Goal: Task Accomplishment & Management: Use online tool/utility

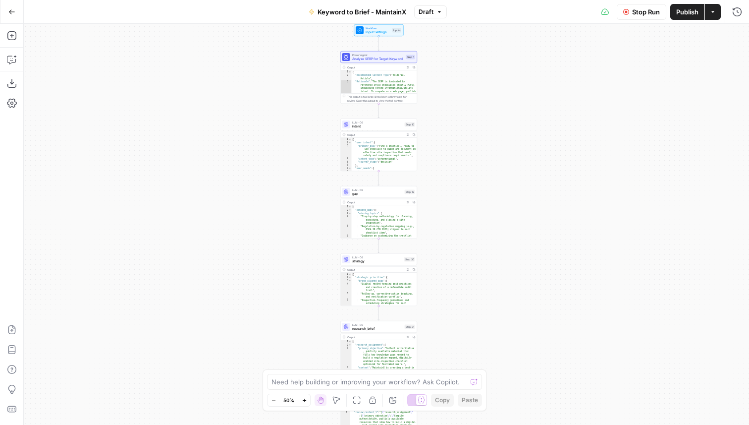
scroll to position [77, 0]
drag, startPoint x: 517, startPoint y: 130, endPoint x: 430, endPoint y: 72, distance: 105.1
click at [517, 129] on div "Workflow Input Settings Inputs Power Agent Analyze SERP for Target Keyword Step…" at bounding box center [386, 224] width 725 height 401
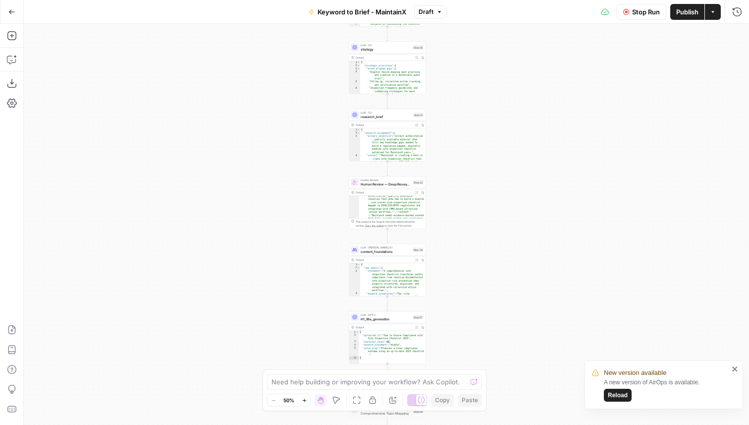
scroll to position [39, 0]
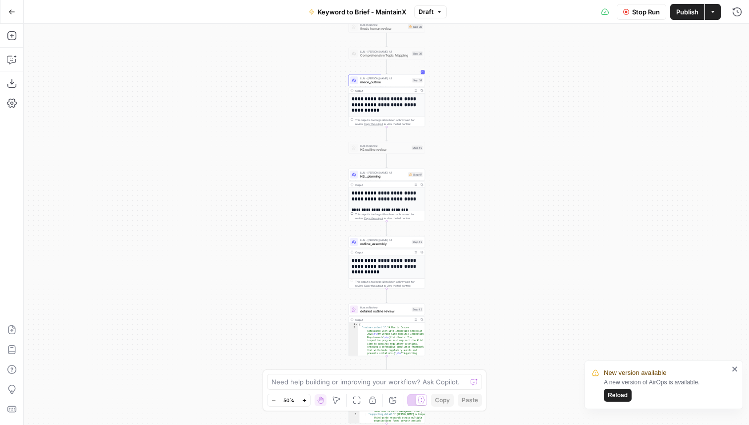
click at [618, 10] on button "Stop Run" at bounding box center [642, 12] width 50 height 16
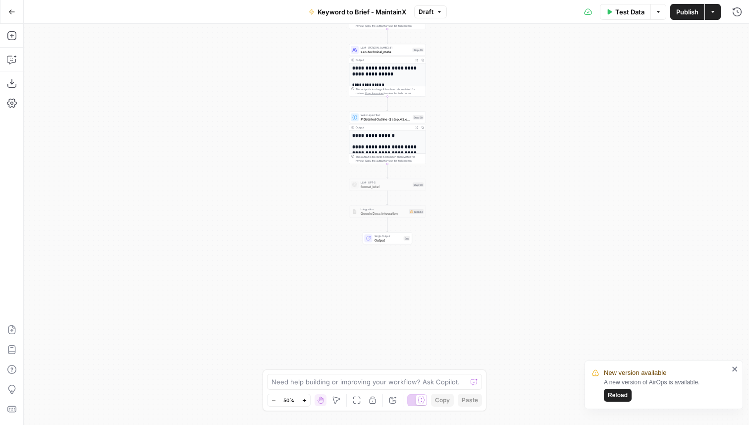
click at [417, 126] on icon "button" at bounding box center [417, 127] width 2 height 2
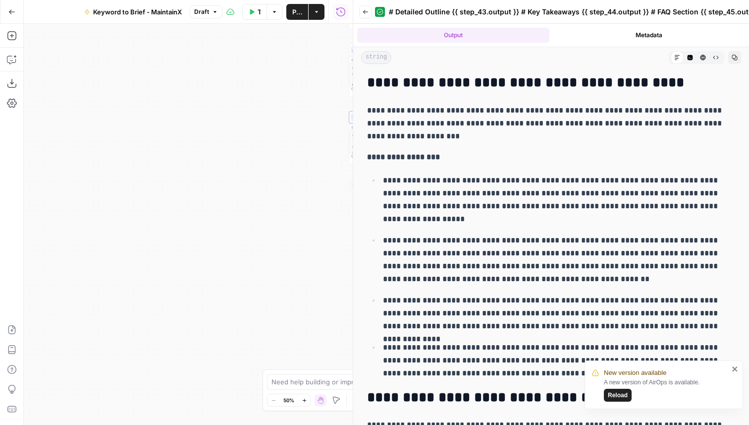
scroll to position [94, 0]
click at [501, 135] on p "**********" at bounding box center [551, 123] width 368 height 39
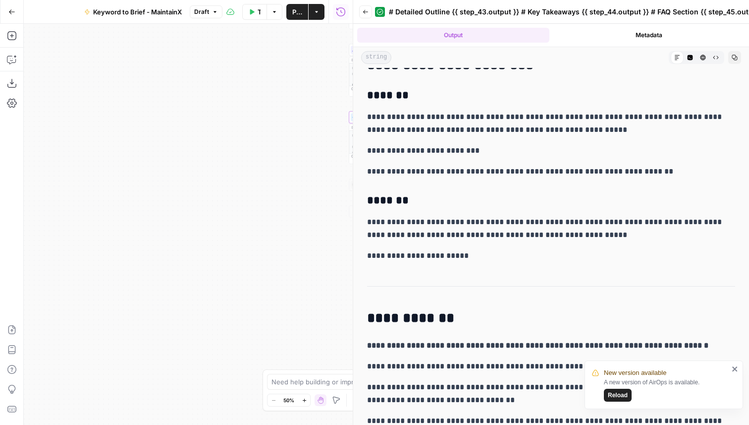
scroll to position [3221, 0]
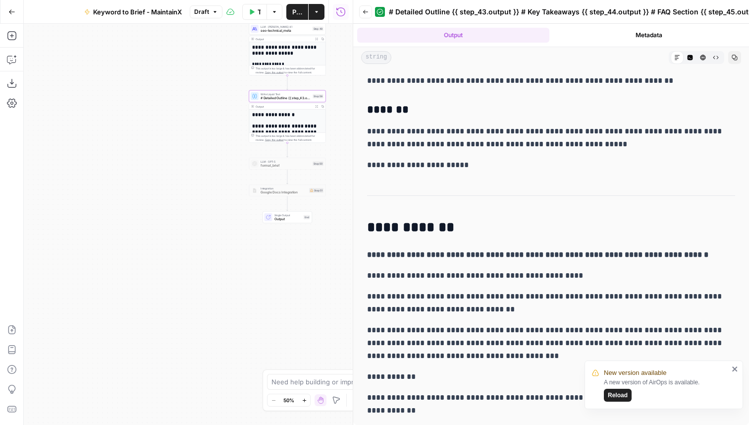
drag, startPoint x: 277, startPoint y: 110, endPoint x: 190, endPoint y: 89, distance: 89.7
click at [190, 89] on div "Workflow Input Settings Inputs Power Agent Analyze SERP for Target Keyword Step…" at bounding box center [188, 224] width 329 height 401
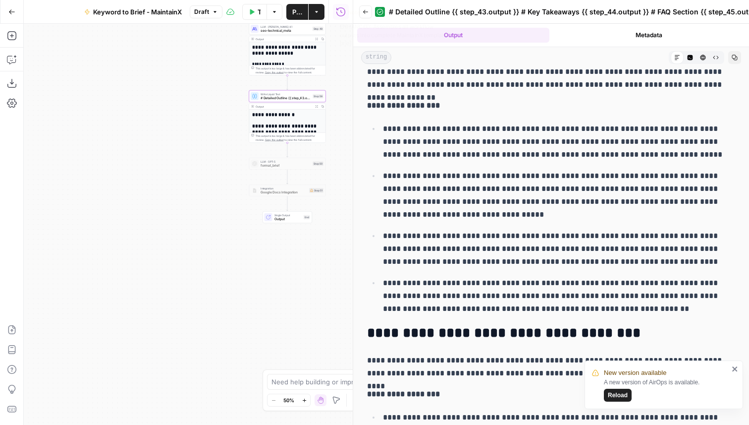
scroll to position [723, 0]
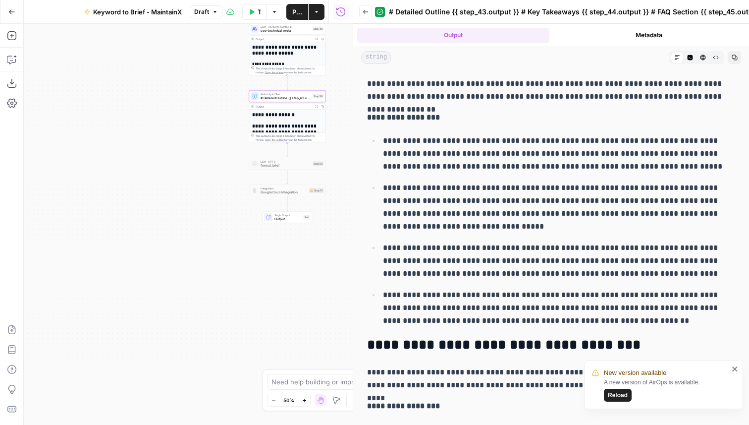
click at [164, 13] on span "Keyword to Brief - MaintainX" at bounding box center [137, 12] width 89 height 10
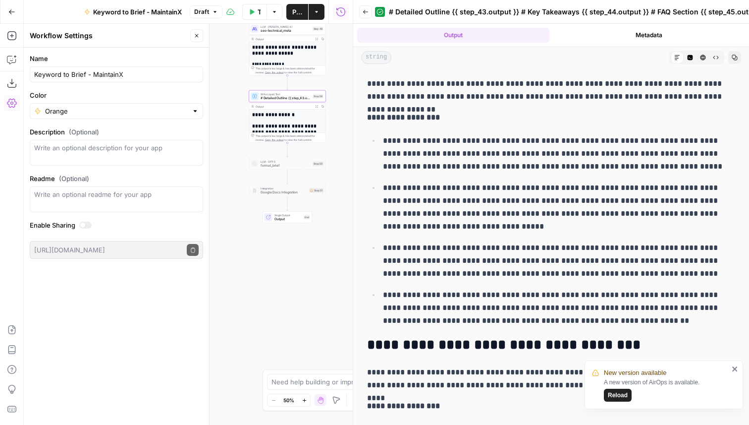
click at [100, 81] on div "Keyword to Brief - MaintainX" at bounding box center [116, 74] width 173 height 16
click at [103, 77] on input "Keyword to Brief - MaintainX" at bounding box center [116, 74] width 165 height 10
type input "Keyword to Brief - MX"
click at [281, 320] on div "Workflow Input Settings Inputs Power Agent Analyze SERP for Target Keyword Step…" at bounding box center [188, 224] width 329 height 401
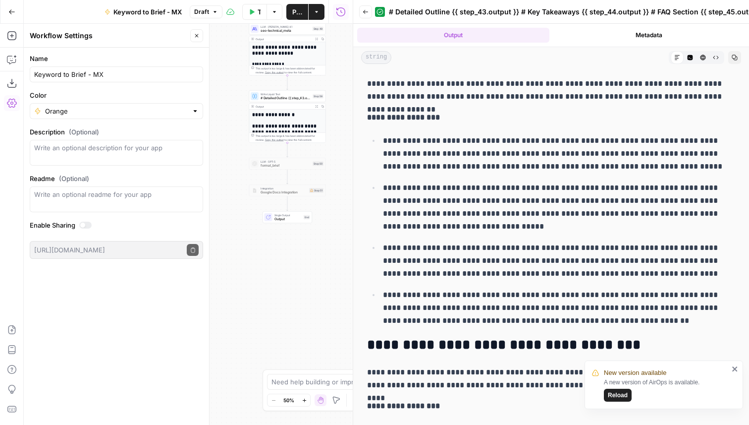
click at [363, 13] on icon "button" at bounding box center [366, 12] width 6 height 6
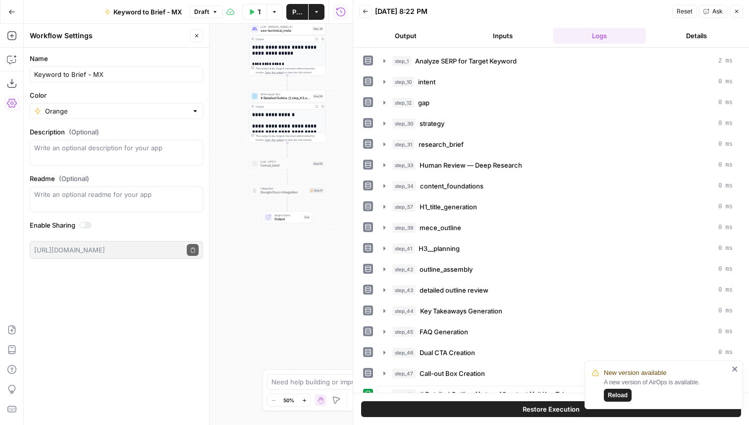
click at [364, 11] on icon "button" at bounding box center [365, 11] width 5 height 4
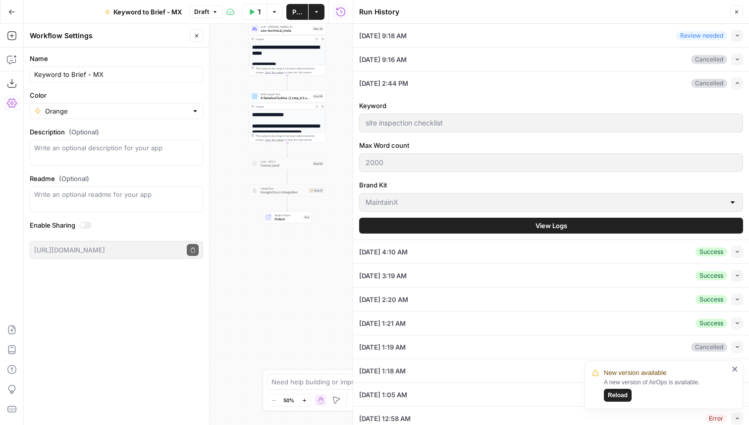
click at [735, 12] on icon "button" at bounding box center [737, 12] width 6 height 6
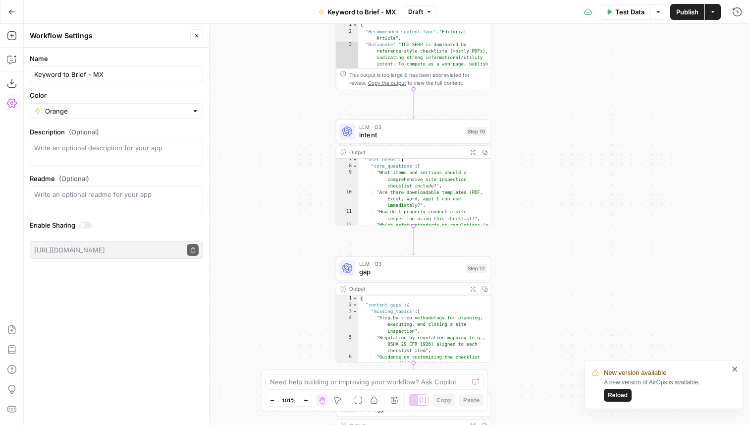
scroll to position [110, 0]
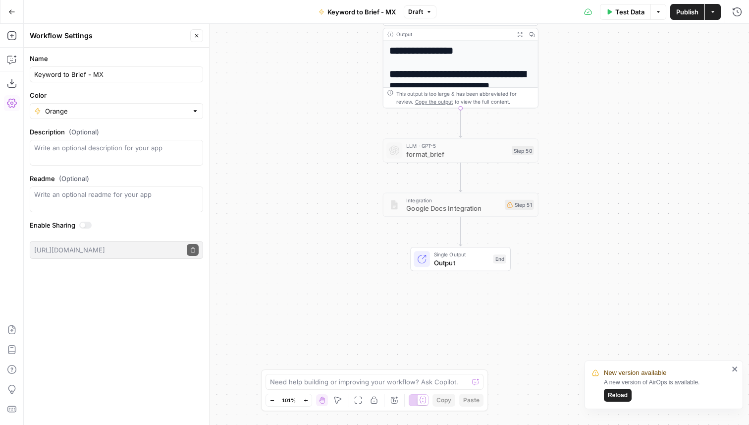
drag, startPoint x: 576, startPoint y: 167, endPoint x: 592, endPoint y: 402, distance: 234.9
click at [585, 380] on div "New version available A new version of AirOps is available. Reload Animalz New …" at bounding box center [374, 212] width 749 height 425
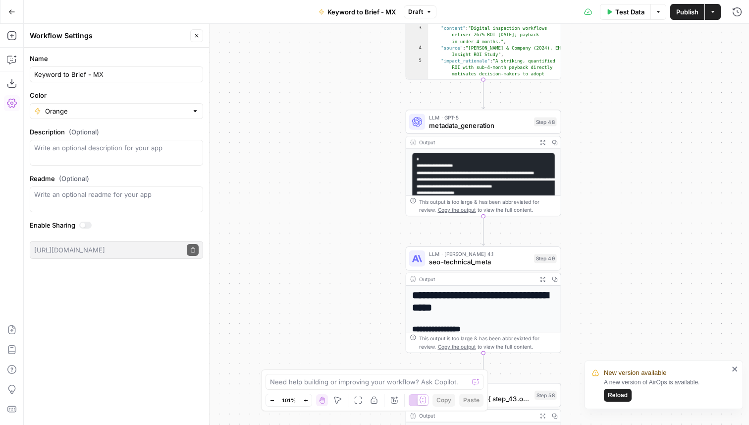
drag, startPoint x: 631, startPoint y: 113, endPoint x: 654, endPoint y: 279, distance: 167.6
click at [655, 349] on div "Workflow Input Settings Inputs Power Agent Analyze SERP for Target Keyword Step…" at bounding box center [386, 224] width 725 height 401
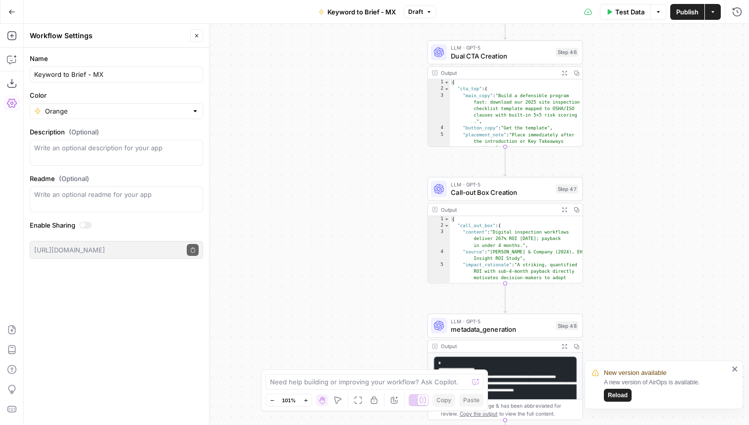
drag, startPoint x: 663, startPoint y: 55, endPoint x: 580, endPoint y: 381, distance: 335.9
click at [576, 385] on div "Workflow Input Settings Inputs Power Agent Analyze SERP for Target Keyword Step…" at bounding box center [386, 224] width 725 height 401
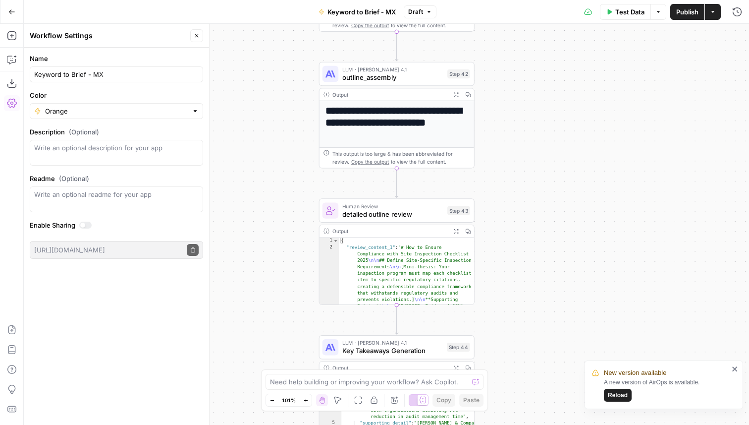
drag, startPoint x: 578, startPoint y: 312, endPoint x: 582, endPoint y: 366, distance: 53.7
click at [580, 398] on div "Workflow Input Settings Inputs Power Agent Analyze SERP for Target Keyword Step…" at bounding box center [386, 224] width 725 height 401
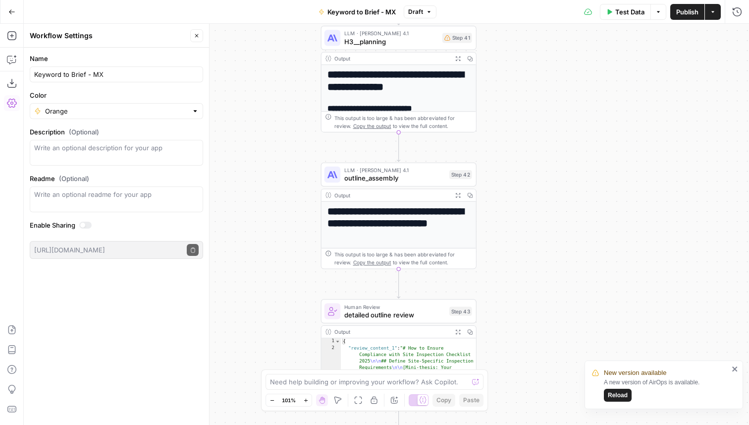
drag, startPoint x: 576, startPoint y: 174, endPoint x: 582, endPoint y: 250, distance: 76.0
click at [588, 333] on div "Workflow Input Settings Inputs Power Agent Analyze SERP for Target Keyword Step…" at bounding box center [386, 224] width 725 height 401
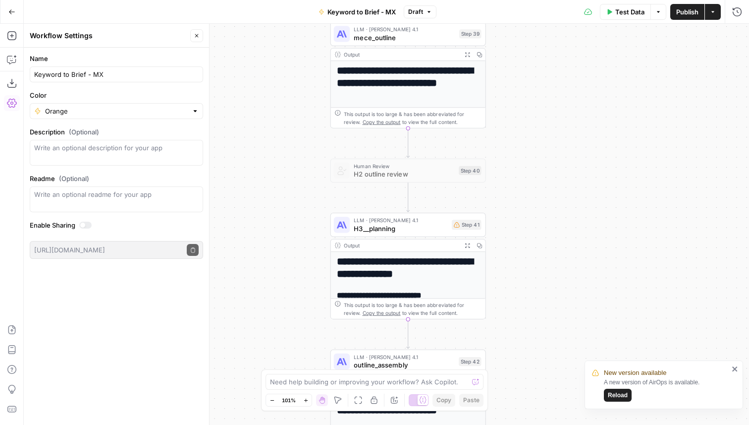
drag, startPoint x: 579, startPoint y: 122, endPoint x: 562, endPoint y: 320, distance: 197.9
click at [560, 321] on div "Workflow Input Settings Inputs Power Agent Analyze SERP for Target Keyword Step…" at bounding box center [386, 224] width 725 height 401
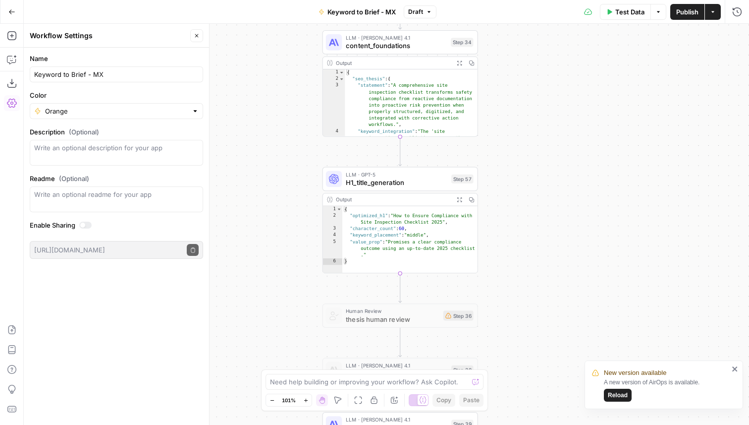
drag, startPoint x: 563, startPoint y: 200, endPoint x: 582, endPoint y: 291, distance: 93.2
click at [575, 349] on div "Workflow Input Settings Inputs Power Agent Analyze SERP for Target Keyword Step…" at bounding box center [386, 224] width 725 height 401
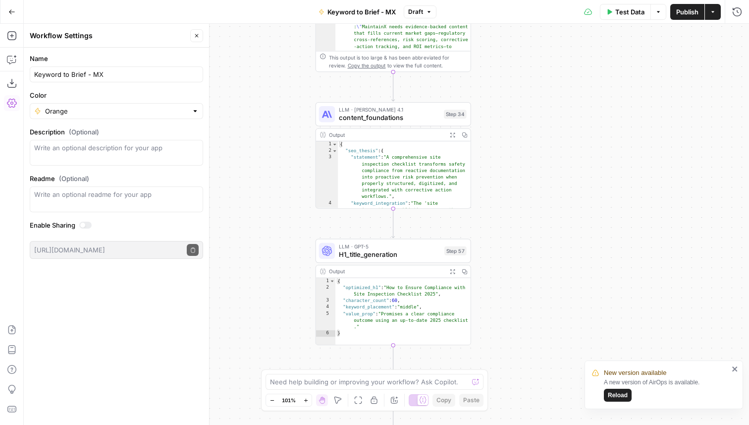
drag, startPoint x: 576, startPoint y: 145, endPoint x: 572, endPoint y: 262, distance: 117.0
click at [572, 266] on div "Workflow Input Settings Inputs Power Agent Analyze SERP for Target Keyword Step…" at bounding box center [386, 224] width 725 height 401
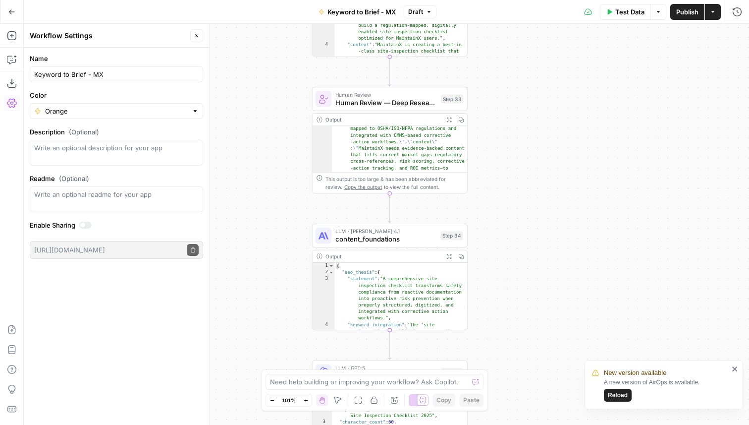
drag, startPoint x: 551, startPoint y: 220, endPoint x: 567, endPoint y: 409, distance: 189.4
click at [567, 411] on div "Workflow Input Settings Inputs Power Agent Analyze SERP for Target Keyword Step…" at bounding box center [386, 224] width 725 height 401
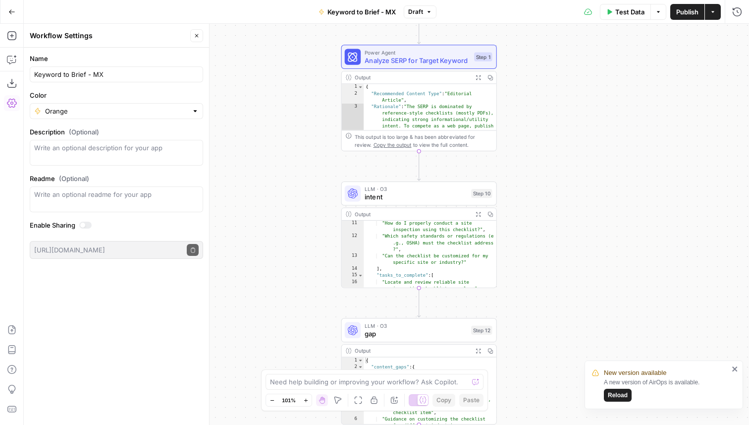
drag, startPoint x: 574, startPoint y: 122, endPoint x: 595, endPoint y: 272, distance: 151.6
click at [594, 424] on div "Workflow Input Settings Inputs Power Agent Analyze SERP for Target Keyword Step…" at bounding box center [386, 224] width 725 height 401
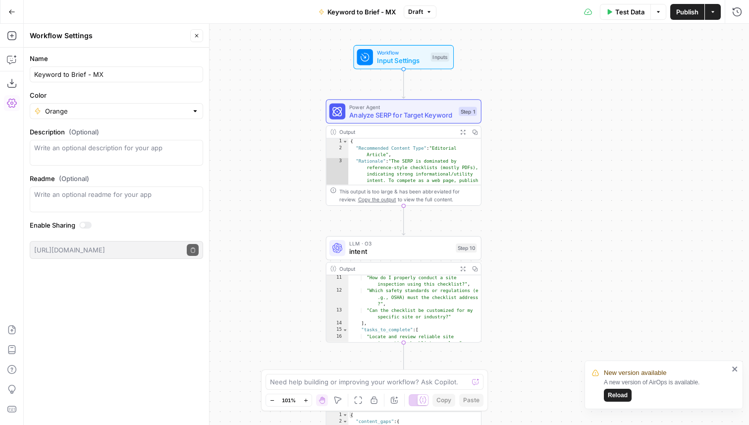
drag, startPoint x: 563, startPoint y: 97, endPoint x: 553, endPoint y: 80, distance: 19.5
click at [553, 80] on div "Workflow Input Settings Inputs Power Agent Analyze SERP for Target Keyword Step…" at bounding box center [386, 224] width 725 height 401
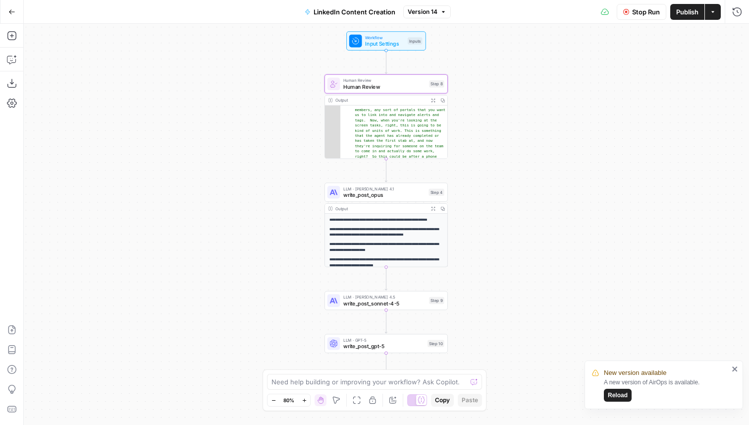
scroll to position [3147, 0]
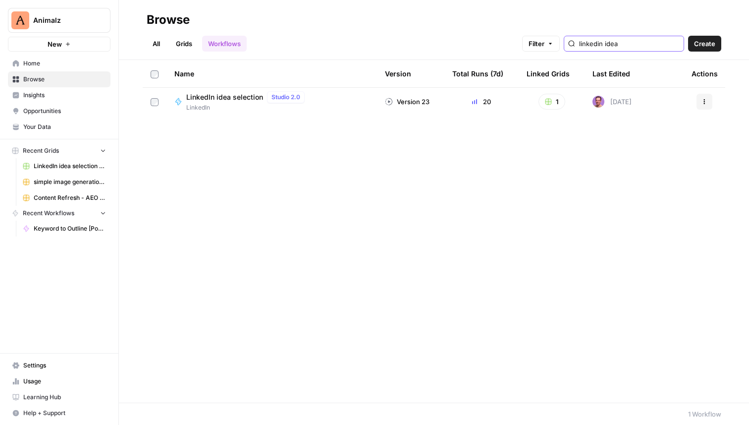
type input "linkedin idea"
click at [223, 95] on span "LinkedIn idea selection" at bounding box center [224, 97] width 77 height 10
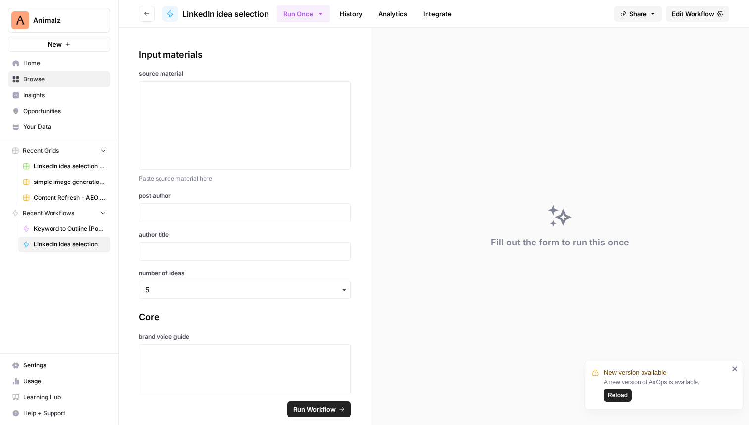
click at [684, 9] on span "Edit Workflow" at bounding box center [693, 14] width 43 height 10
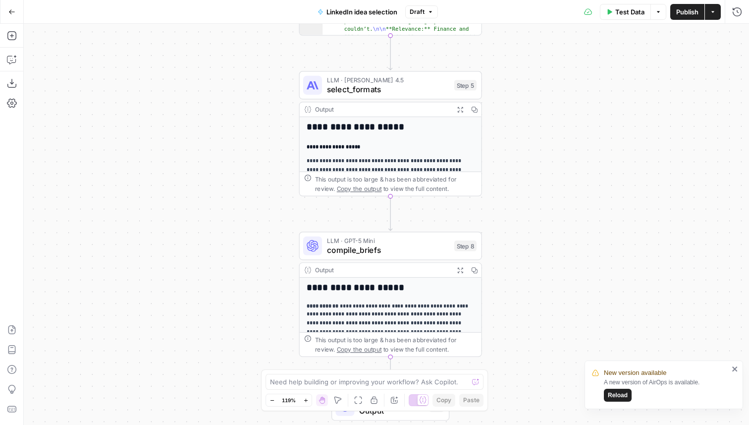
drag, startPoint x: 511, startPoint y: 108, endPoint x: 526, endPoint y: 410, distance: 302.6
click at [525, 399] on div "**********" at bounding box center [386, 224] width 725 height 401
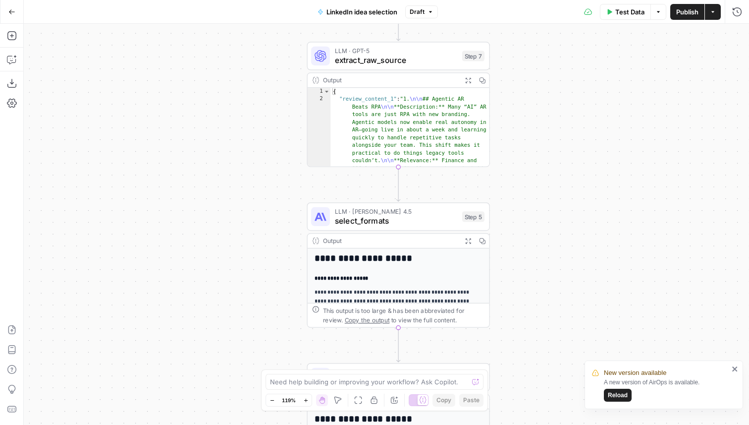
drag, startPoint x: 544, startPoint y: 80, endPoint x: 513, endPoint y: 412, distance: 332.9
click at [513, 401] on div "**********" at bounding box center [386, 224] width 725 height 401
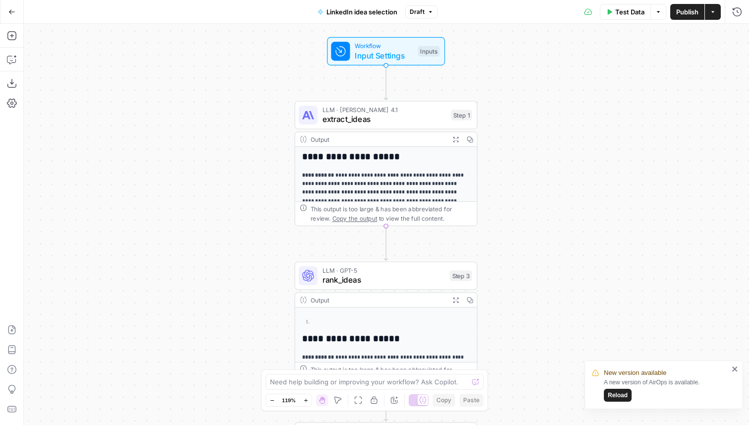
drag, startPoint x: 531, startPoint y: 159, endPoint x: 543, endPoint y: 343, distance: 184.2
click at [551, 359] on div "**********" at bounding box center [386, 224] width 725 height 401
